Goal: Task Accomplishment & Management: Use online tool/utility

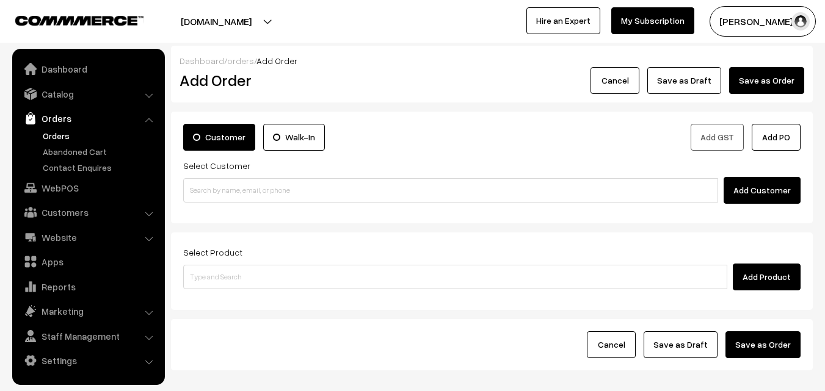
click at [66, 134] on link "Orders" at bounding box center [100, 135] width 121 height 13
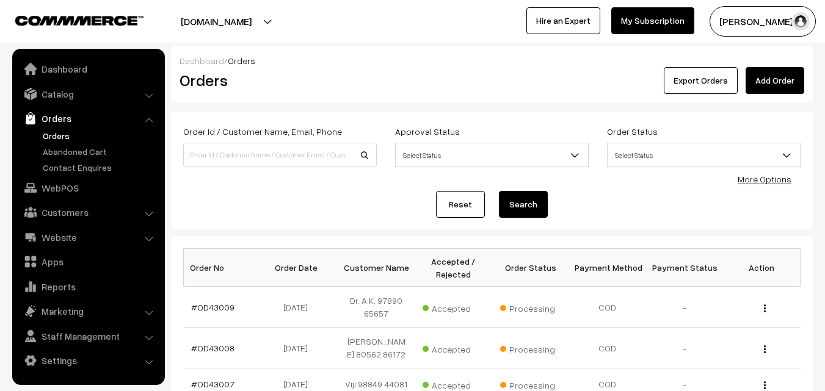
click at [67, 137] on link "Orders" at bounding box center [100, 135] width 121 height 13
click at [206, 302] on link "#OD43009" at bounding box center [212, 307] width 43 height 10
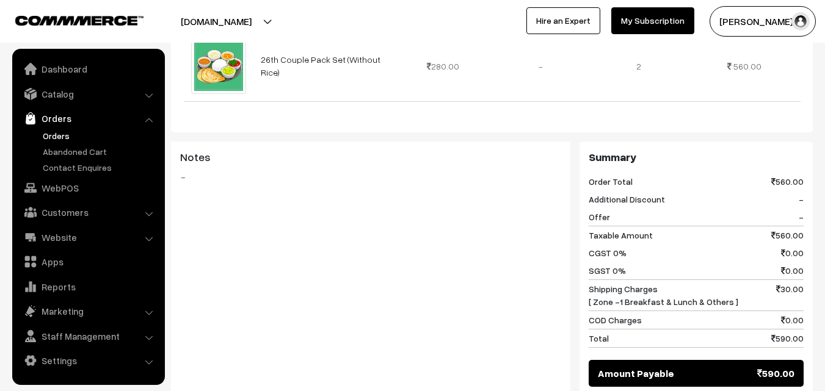
scroll to position [611, 0]
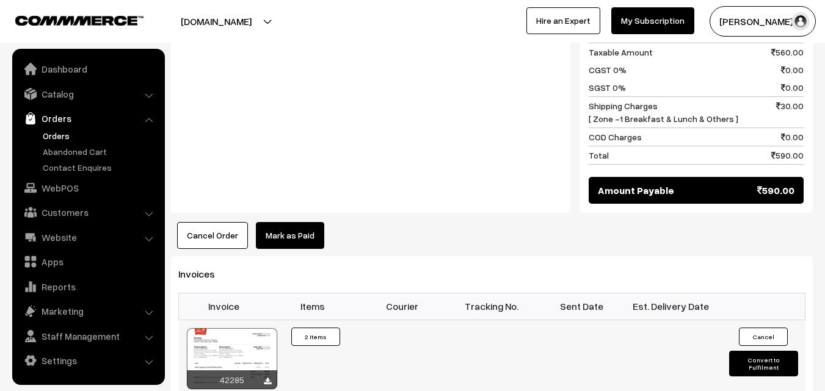
click at [256, 328] on div "42285" at bounding box center [232, 359] width 92 height 62
click at [255, 329] on div at bounding box center [232, 359] width 90 height 61
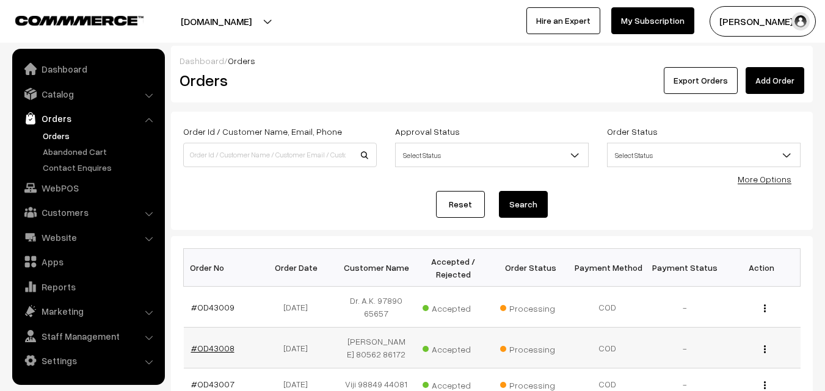
click at [206, 354] on link "#OD43008" at bounding box center [212, 348] width 43 height 10
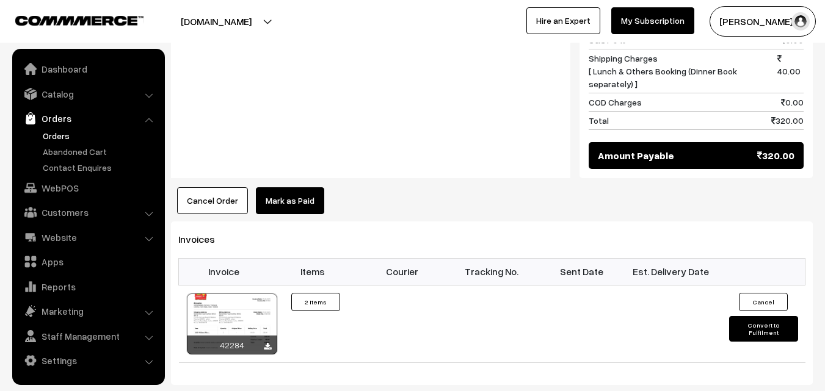
scroll to position [672, 0]
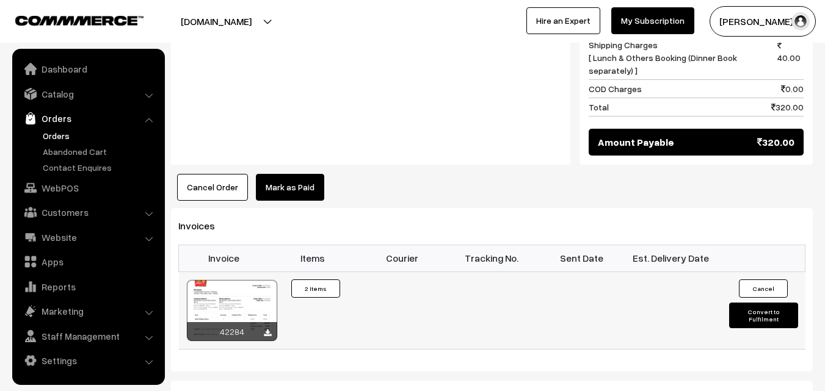
click at [246, 292] on div at bounding box center [232, 310] width 90 height 61
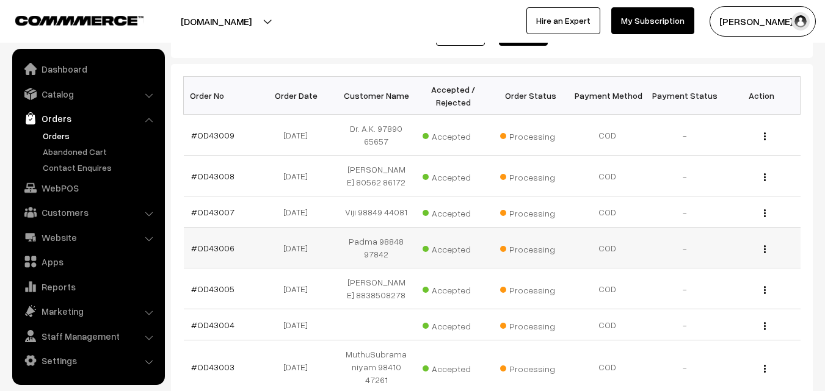
scroll to position [183, 0]
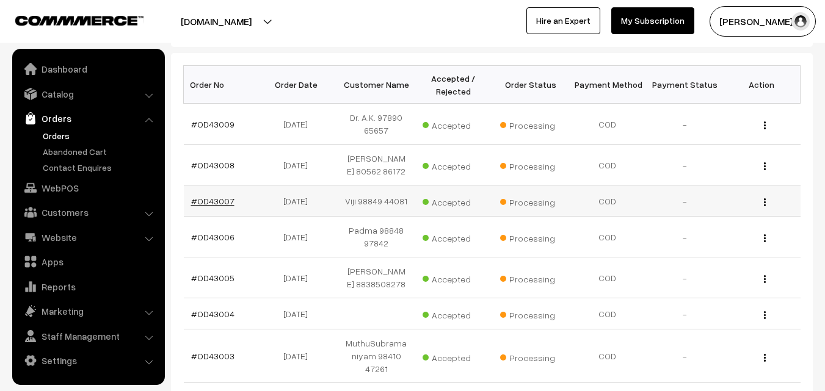
click at [213, 206] on link "#OD43007" at bounding box center [212, 201] width 43 height 10
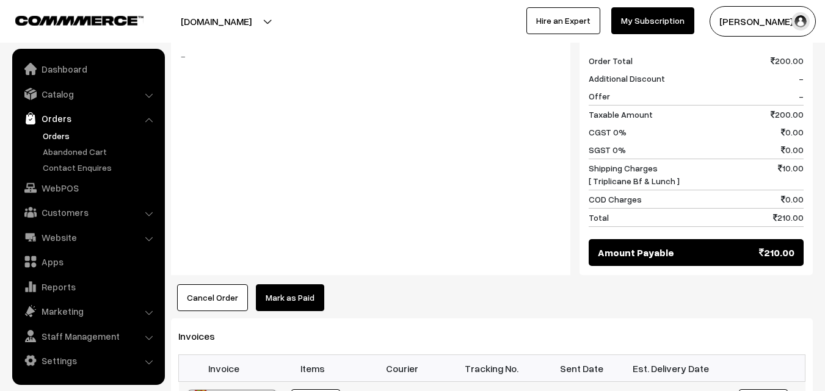
scroll to position [672, 0]
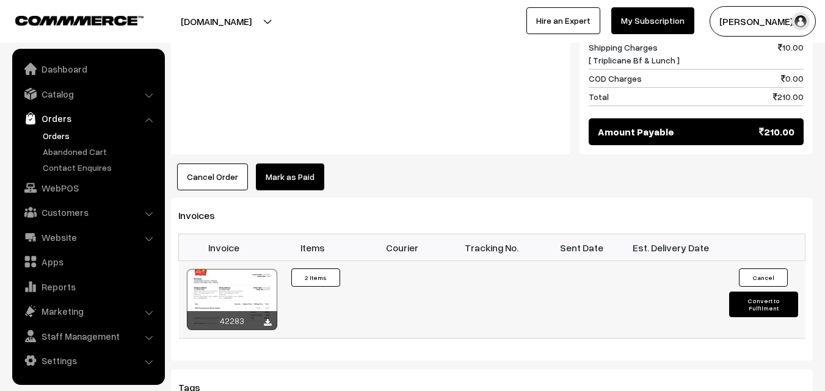
click at [249, 272] on div at bounding box center [232, 299] width 90 height 61
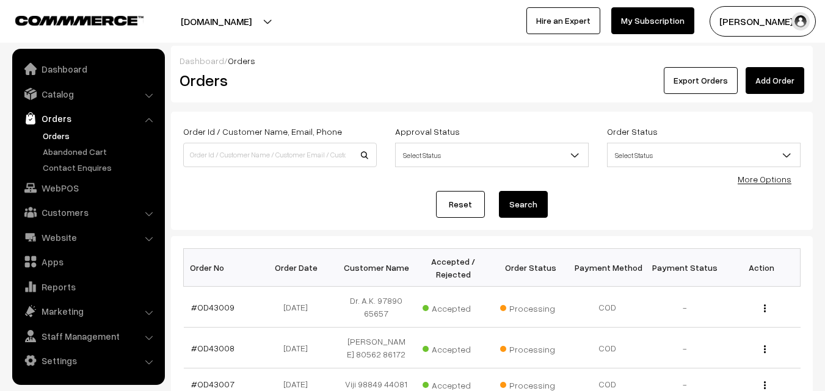
scroll to position [183, 0]
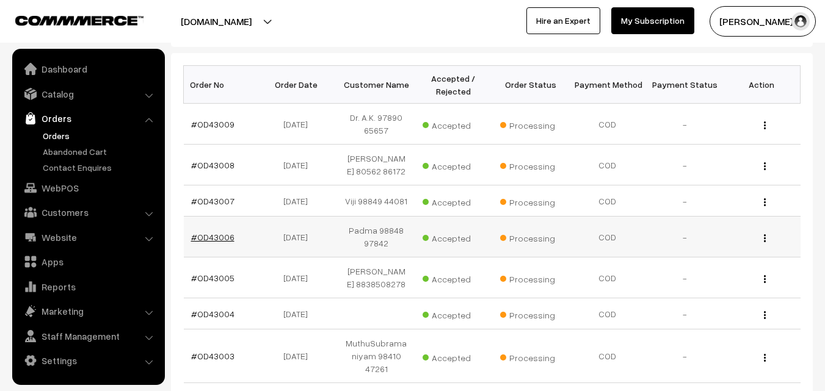
click at [223, 242] on link "#OD43006" at bounding box center [212, 237] width 43 height 10
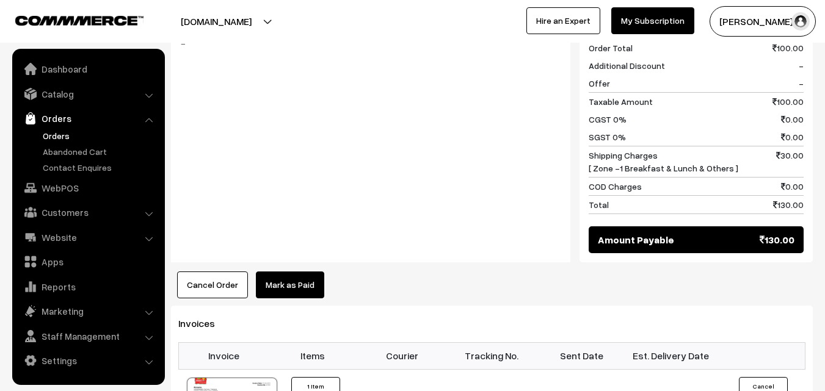
scroll to position [672, 0]
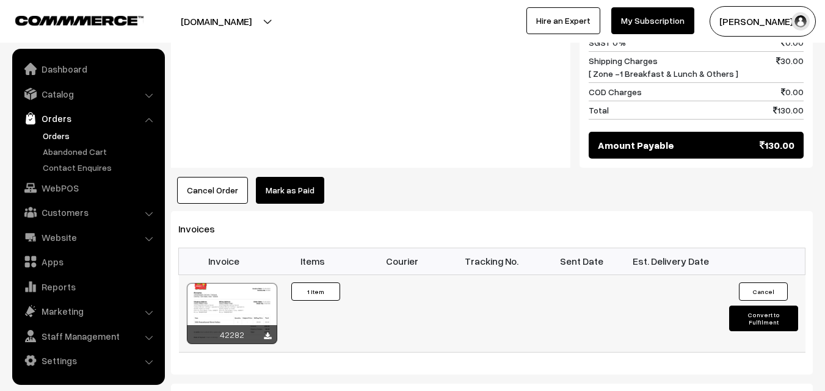
click at [250, 283] on div at bounding box center [232, 313] width 90 height 61
